Goal: Transaction & Acquisition: Purchase product/service

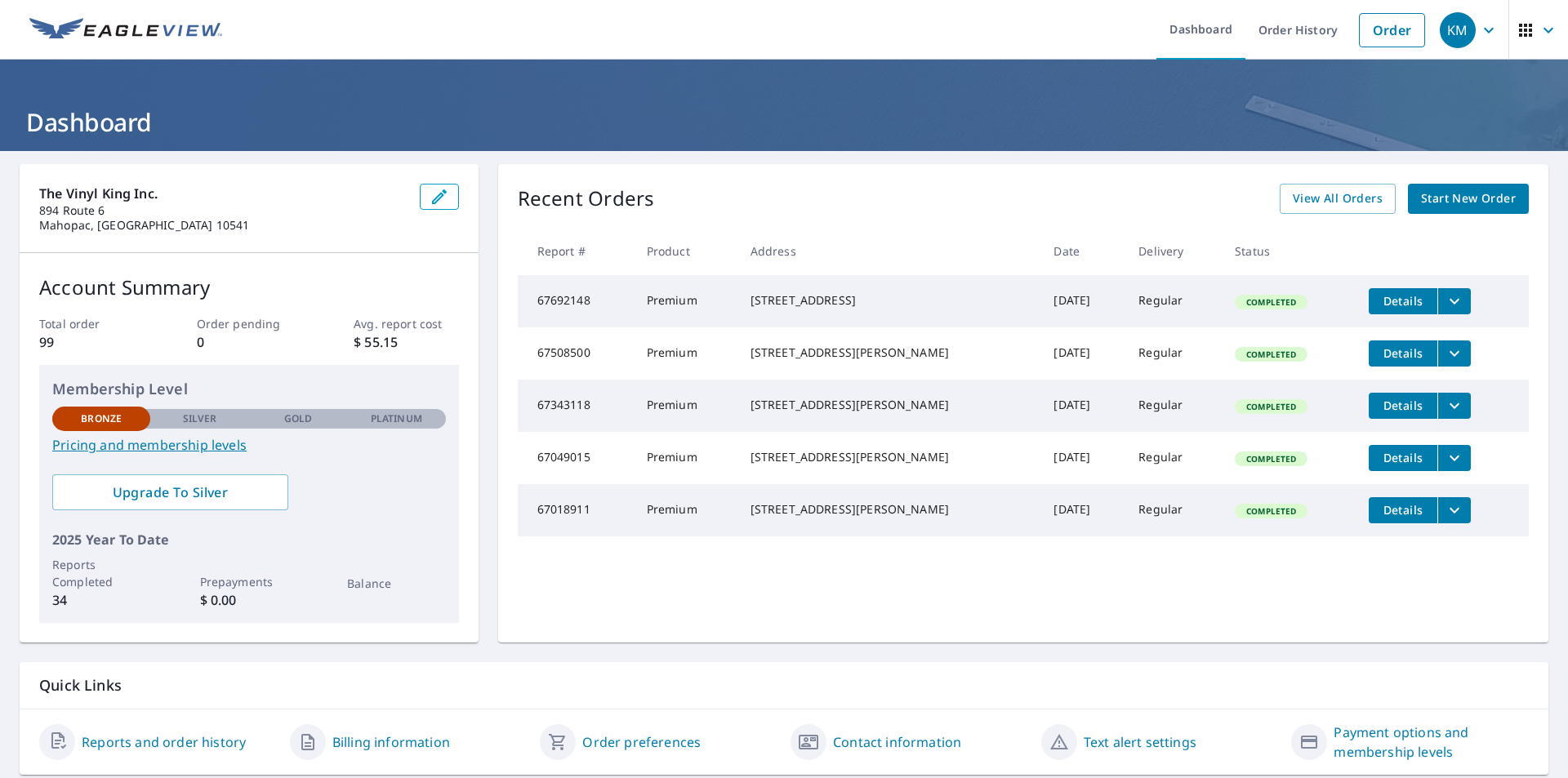
click at [1432, 198] on span "Start New Order" at bounding box center [1468, 198] width 95 height 20
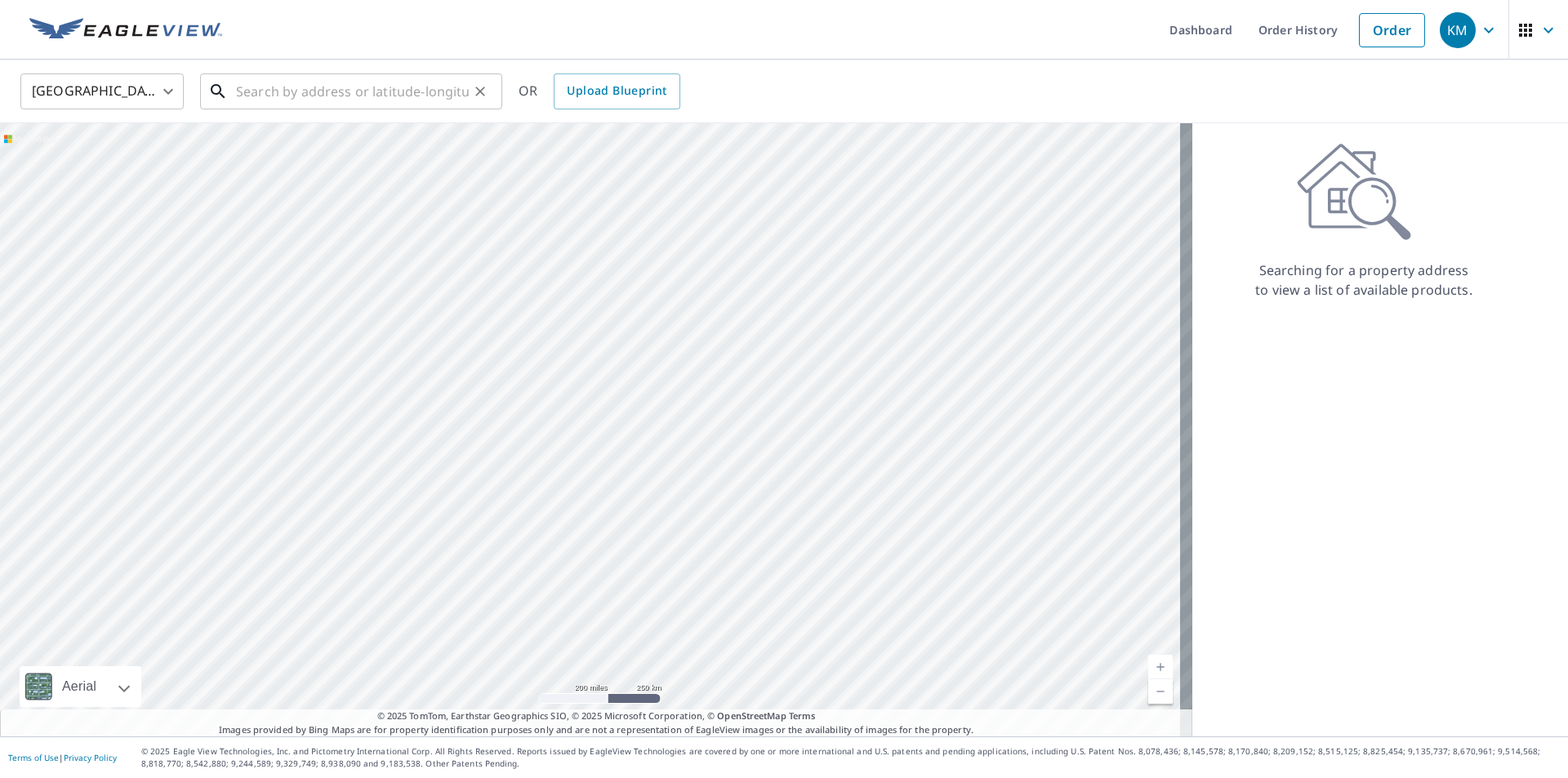
click at [276, 96] on input "text" at bounding box center [353, 91] width 233 height 46
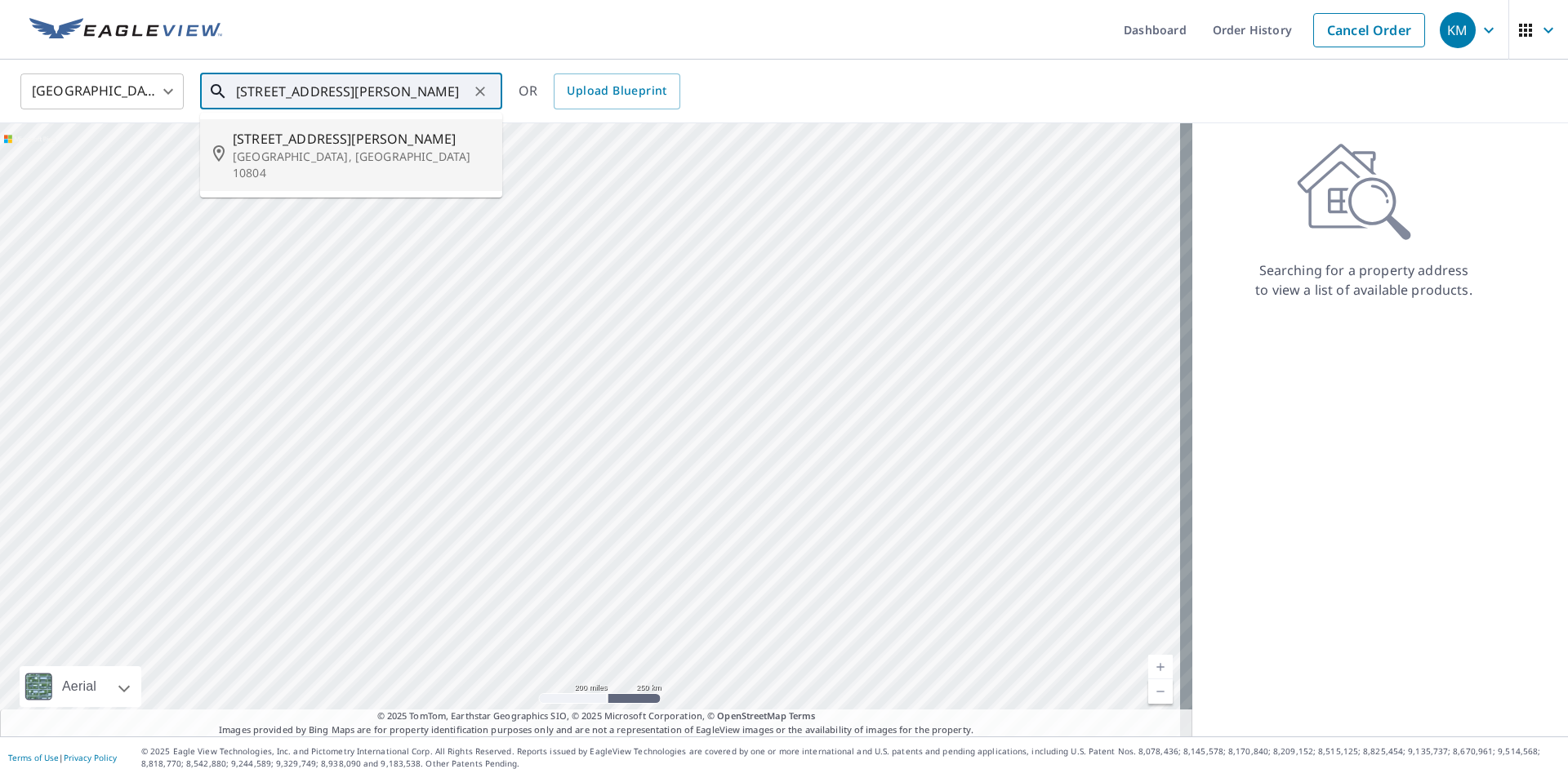
click at [286, 151] on p "[GEOGRAPHIC_DATA], [GEOGRAPHIC_DATA] 10804" at bounding box center [360, 165] width 257 height 33
type input "[STREET_ADDRESS][PERSON_NAME]"
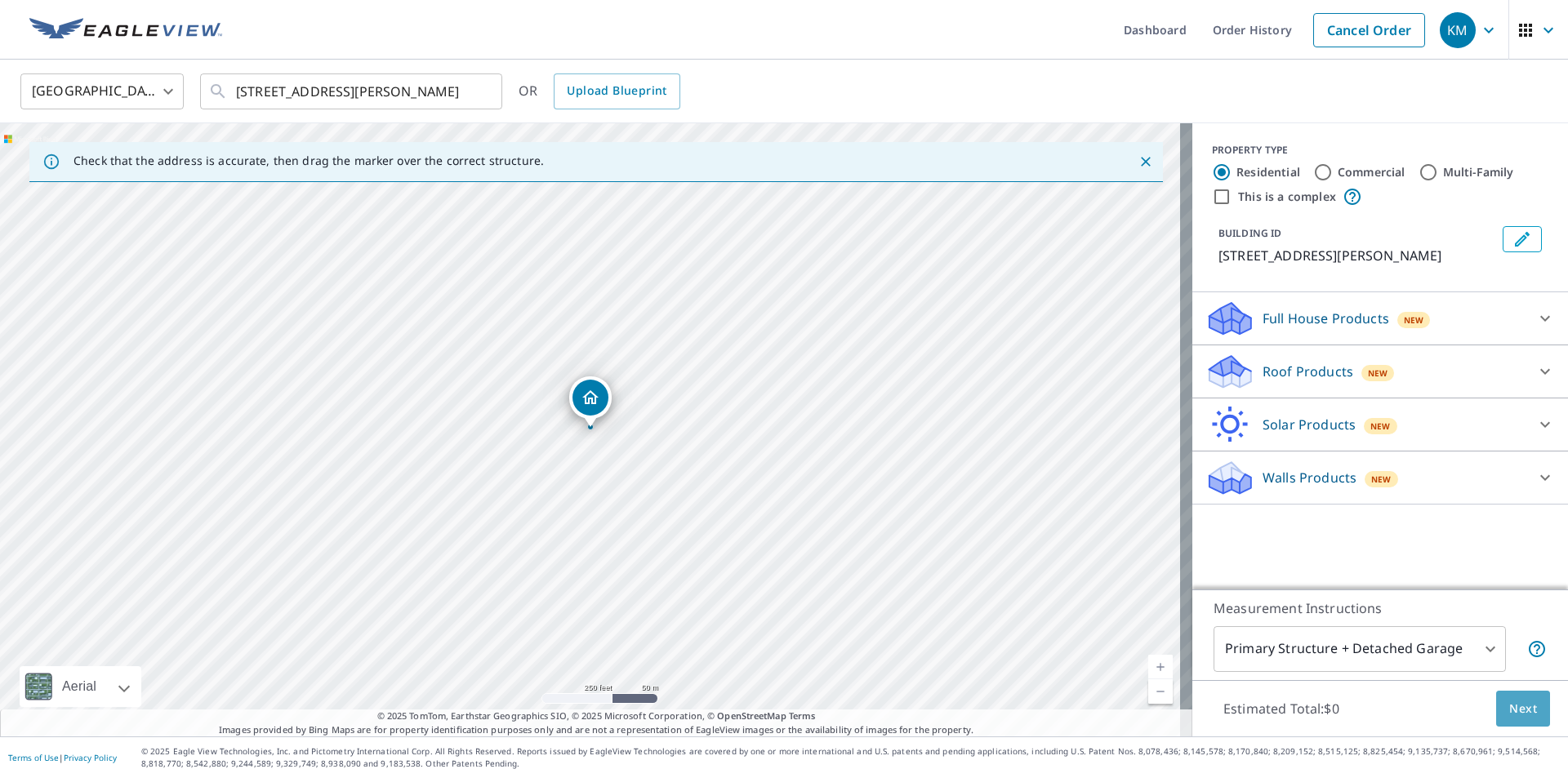
click at [1522, 708] on span "Next" at bounding box center [1523, 709] width 28 height 20
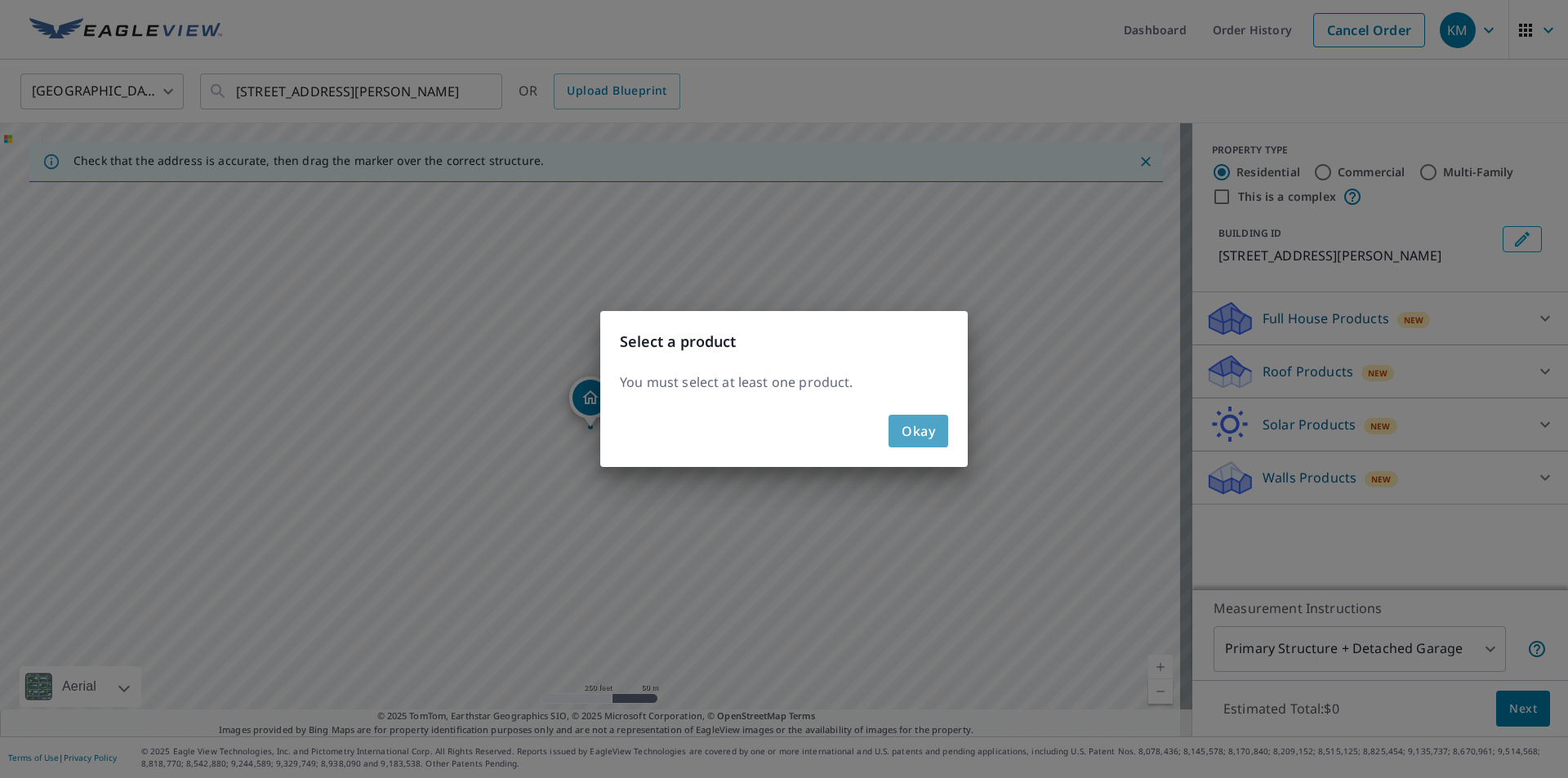
click at [911, 429] on span "Okay" at bounding box center [918, 431] width 34 height 23
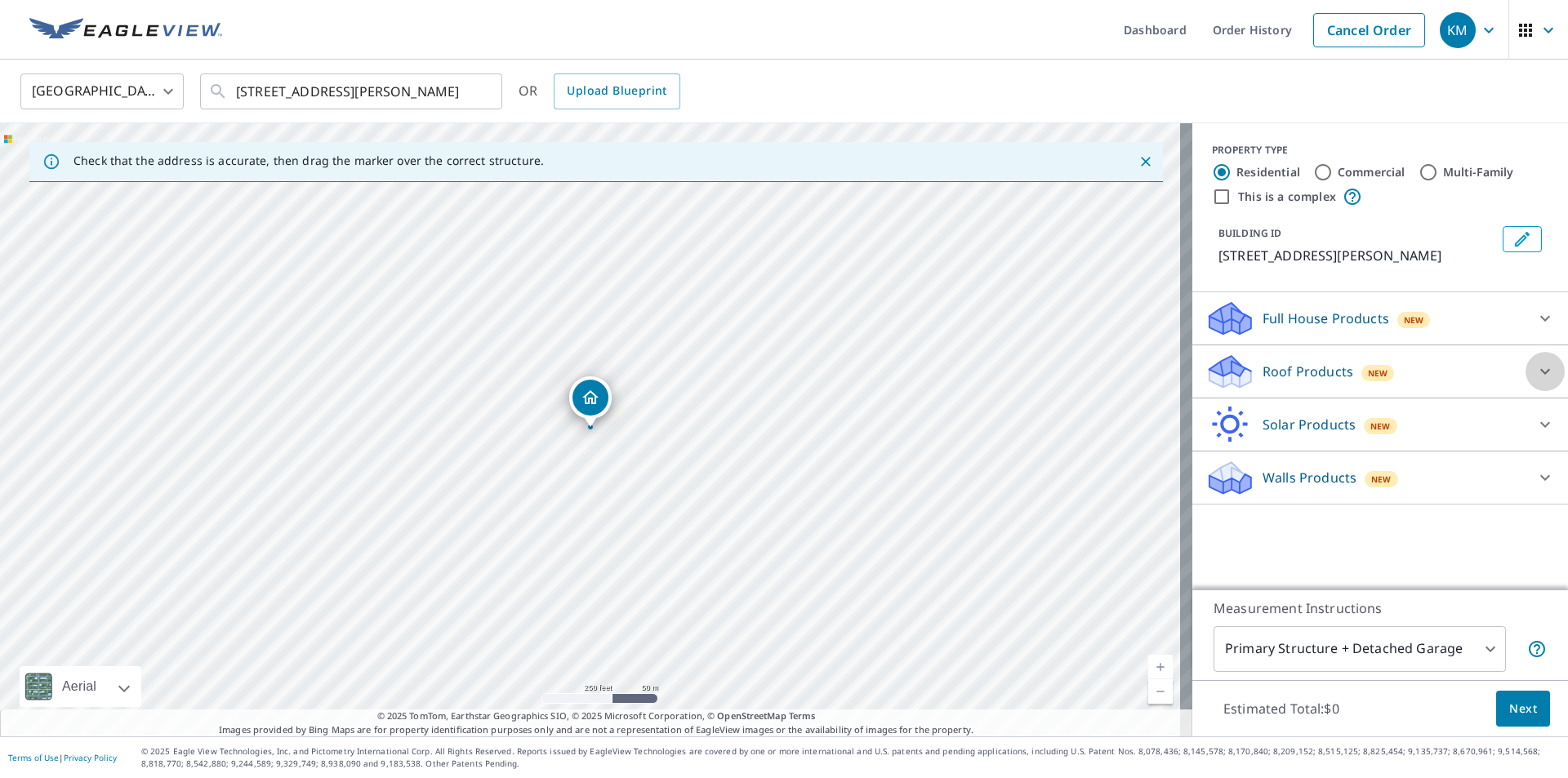
click at [1540, 373] on icon at bounding box center [1545, 372] width 19 height 19
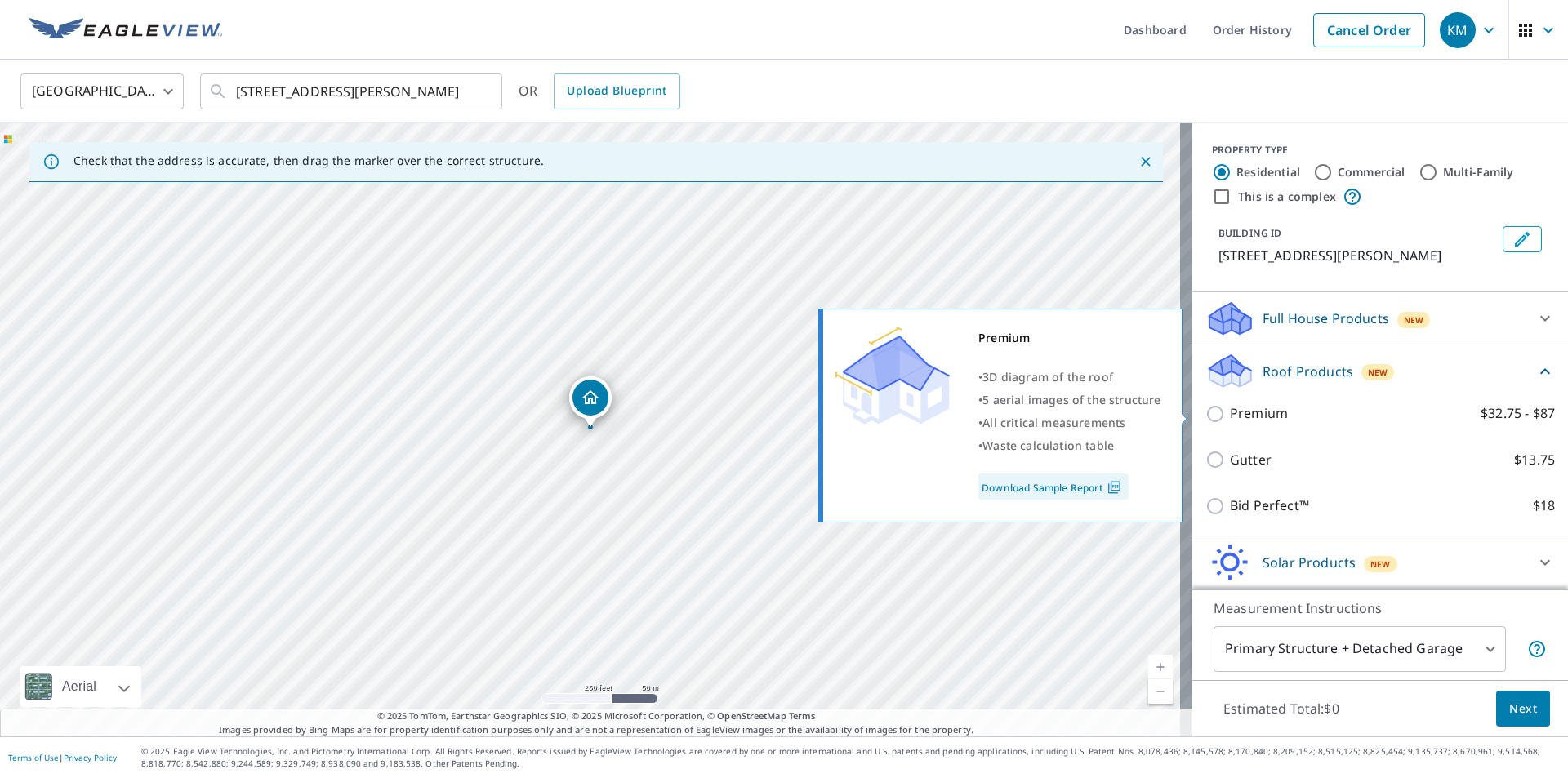
click at [1209, 411] on input "Premium $32.75 - $87" at bounding box center [1218, 414] width 25 height 19
checkbox input "true"
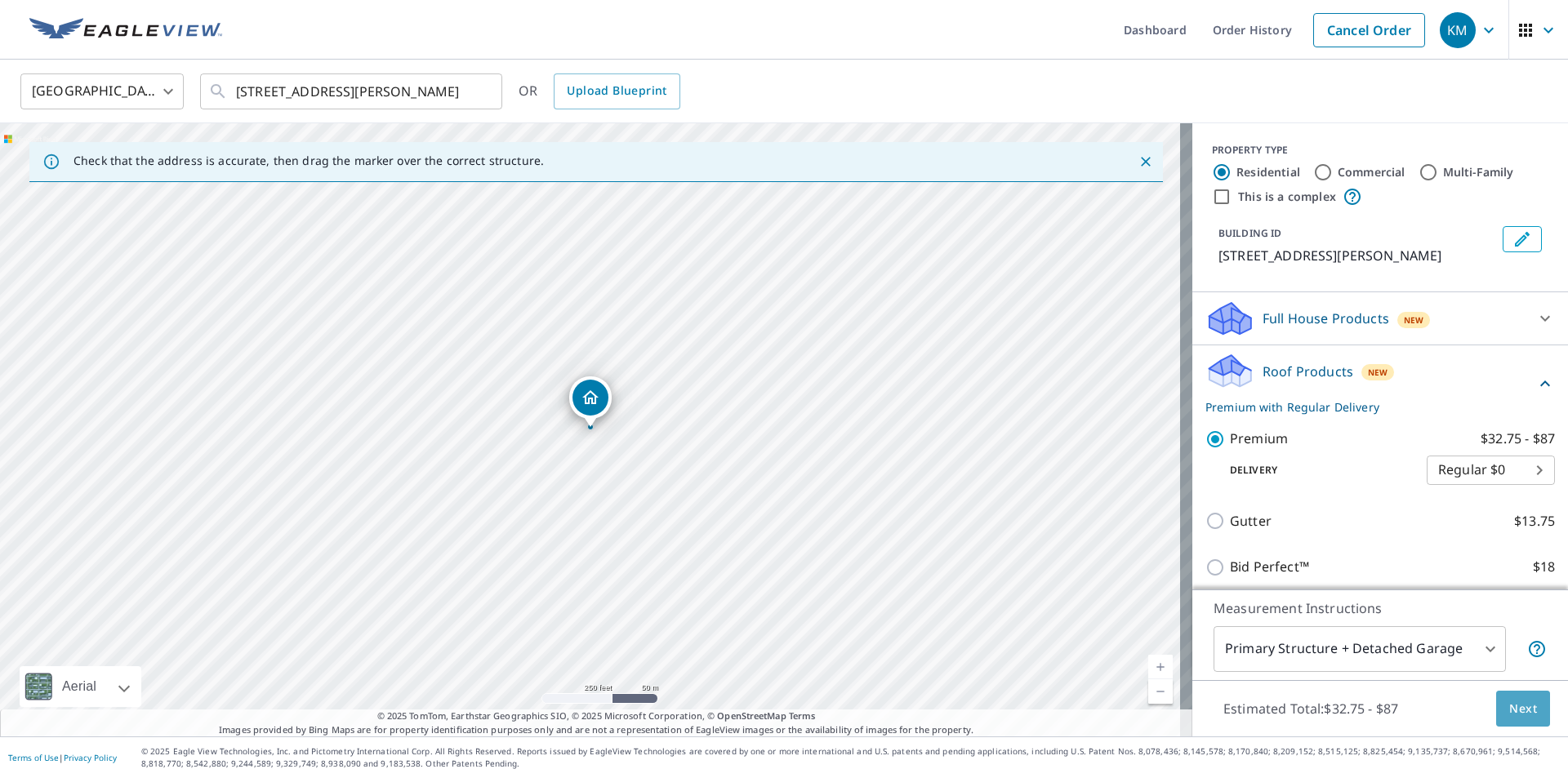
click at [1521, 712] on span "Next" at bounding box center [1523, 709] width 28 height 20
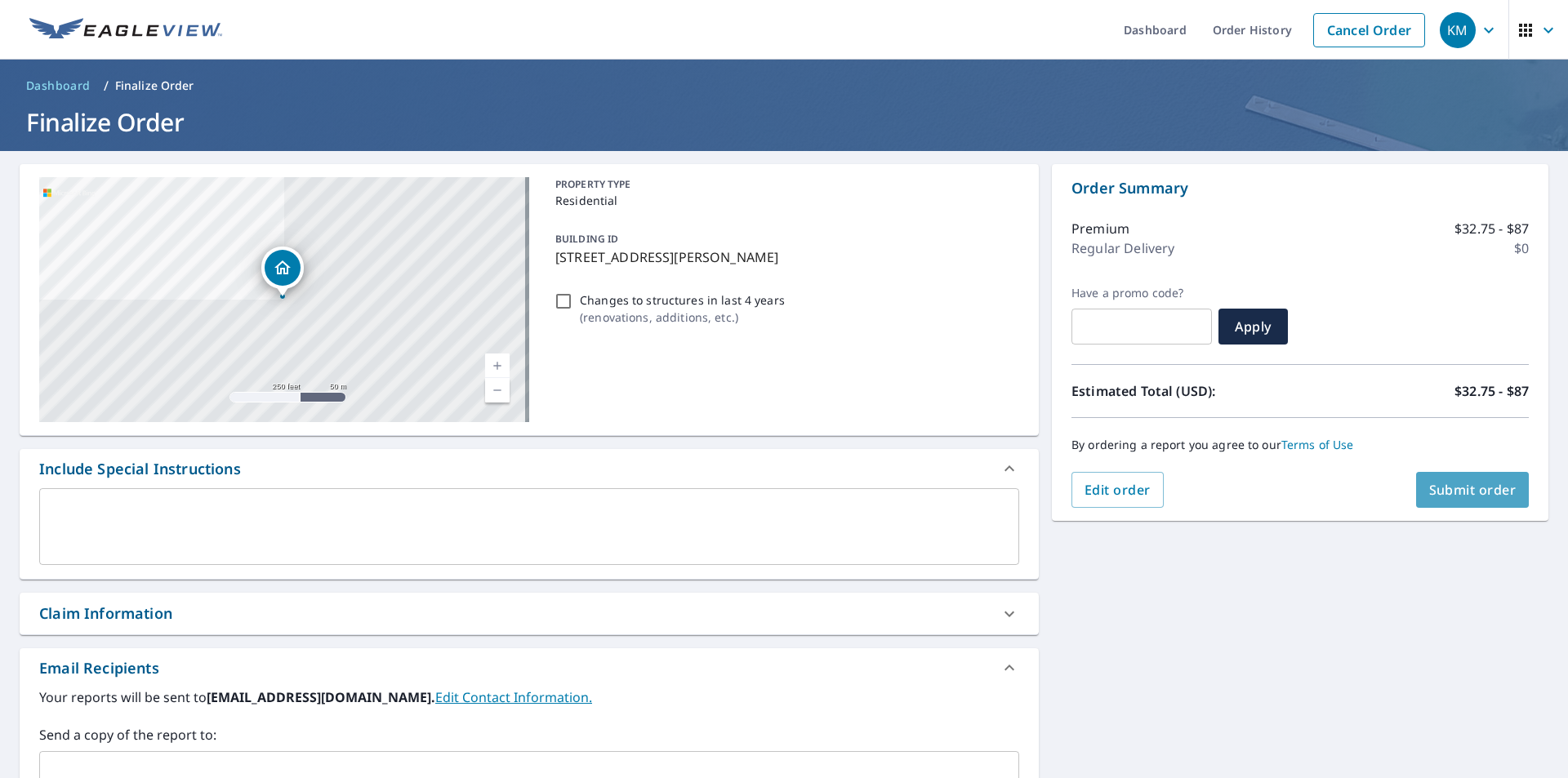
click at [1452, 490] on span "Submit order" at bounding box center [1473, 490] width 87 height 18
